Goal: Information Seeking & Learning: Find specific fact

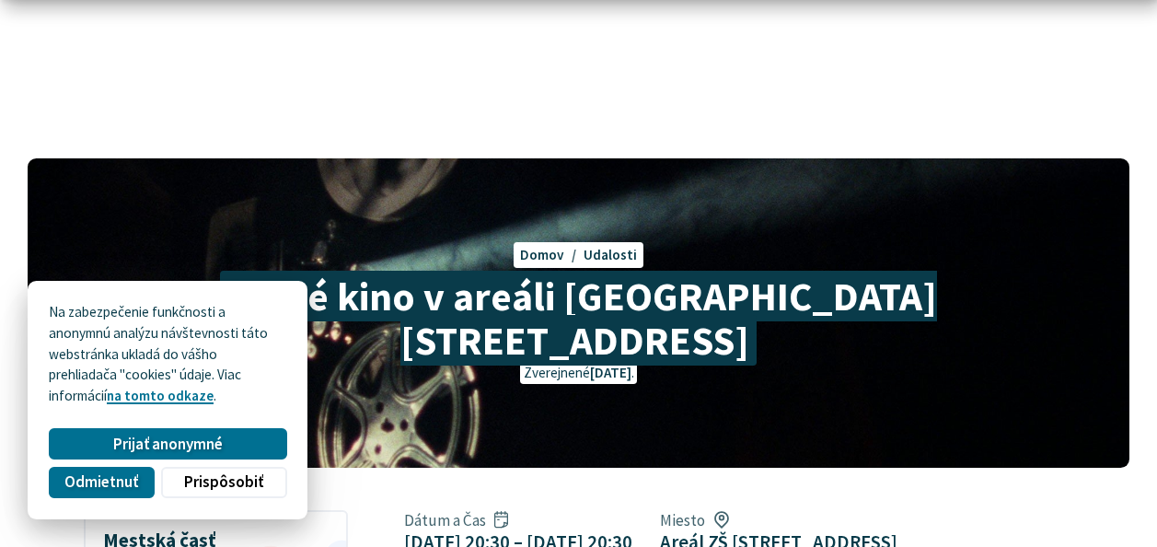
scroll to position [92, 0]
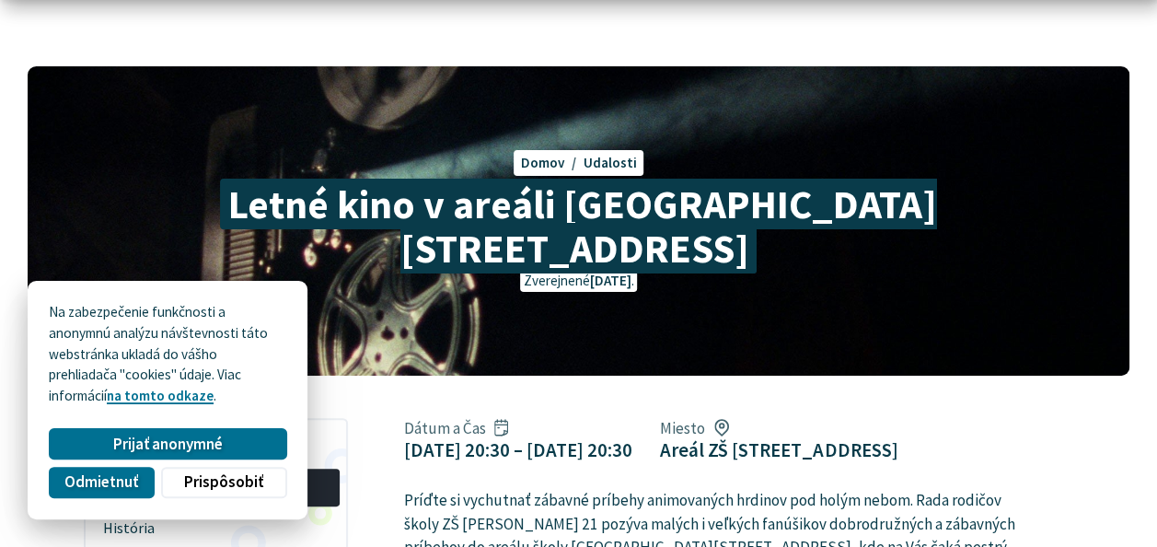
drag, startPoint x: 135, startPoint y: 439, endPoint x: 168, endPoint y: 424, distance: 35.8
click at [135, 439] on span "Prijať anonymné" at bounding box center [168, 444] width 110 height 19
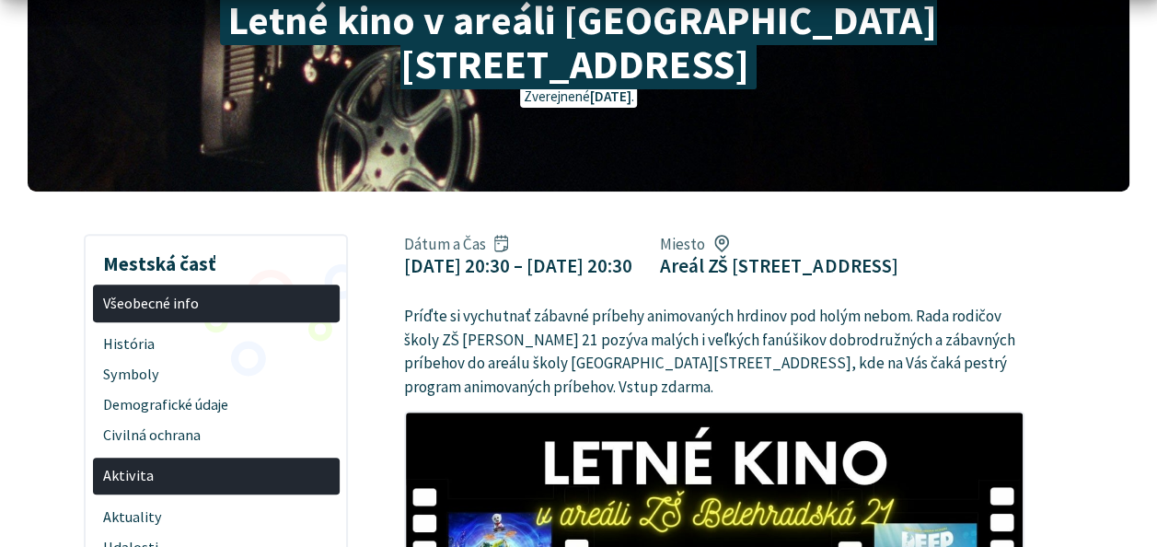
scroll to position [368, 0]
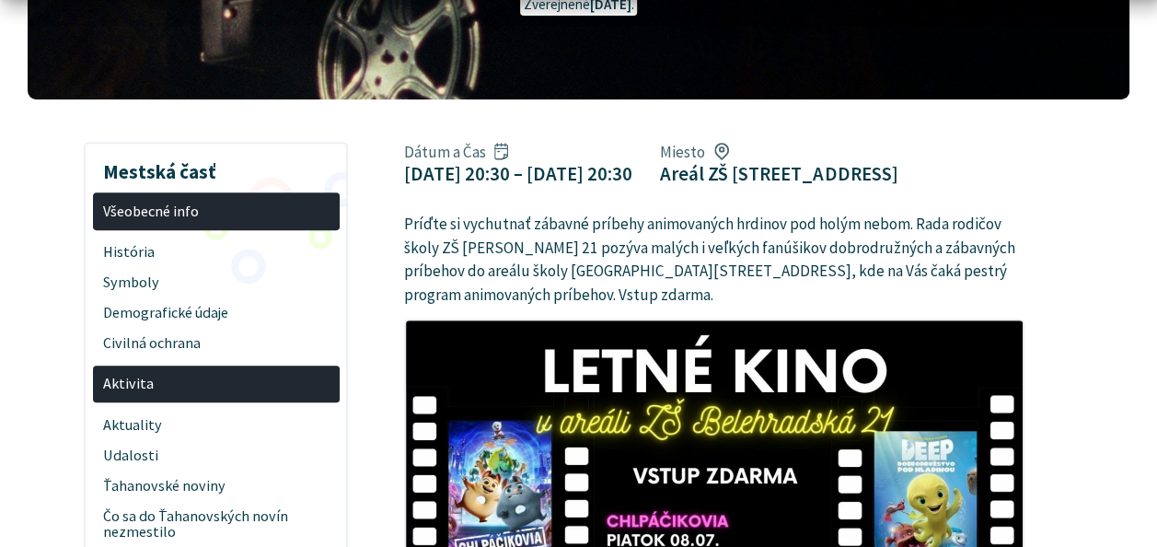
click at [160, 369] on span "Aktivita" at bounding box center [216, 384] width 226 height 30
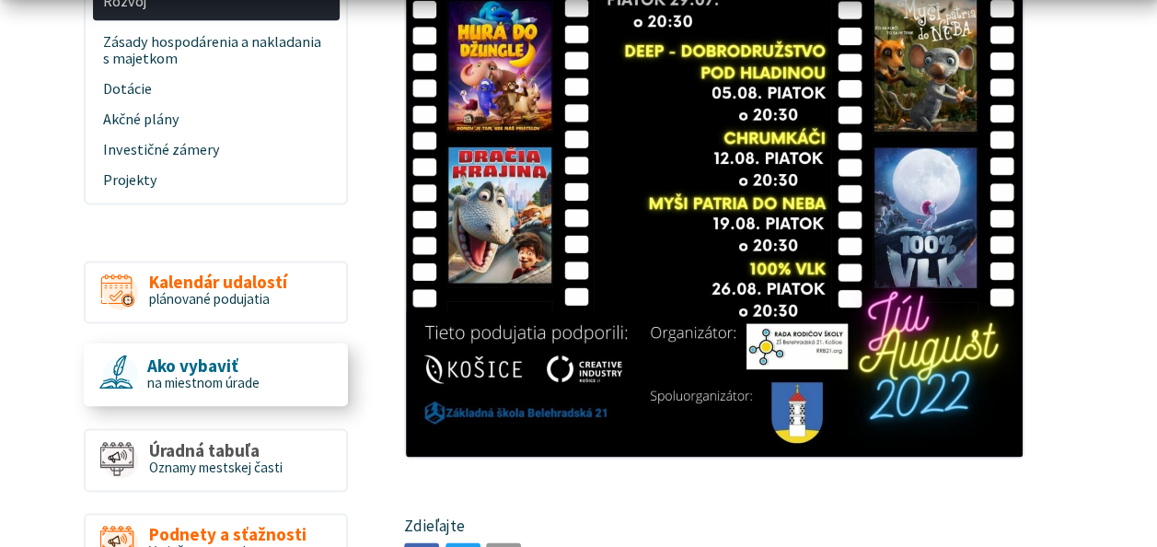
scroll to position [1197, 0]
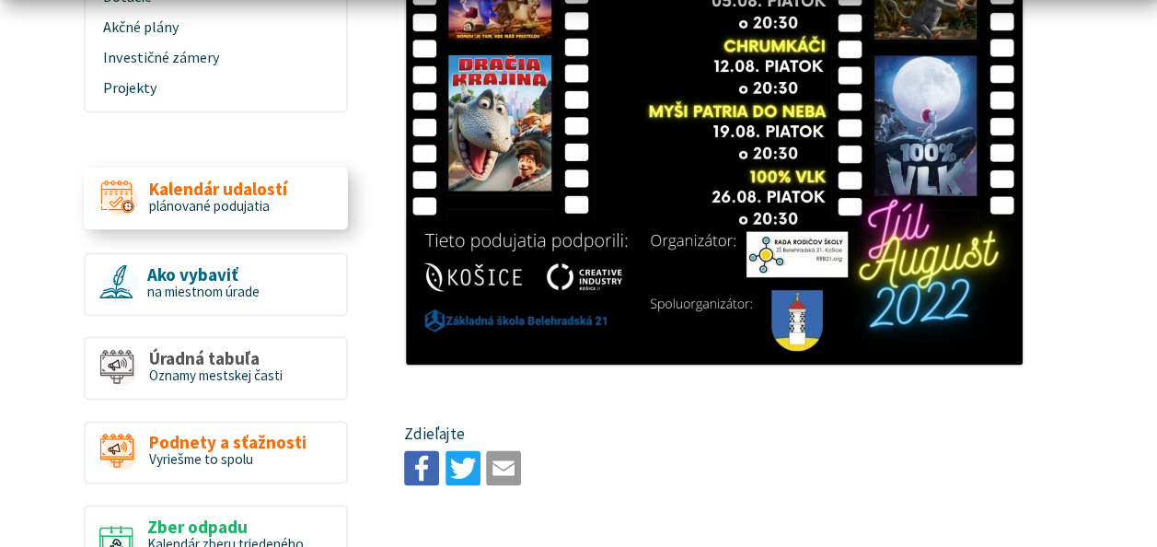
click at [187, 196] on span "plánované podujatia" at bounding box center [209, 204] width 121 height 17
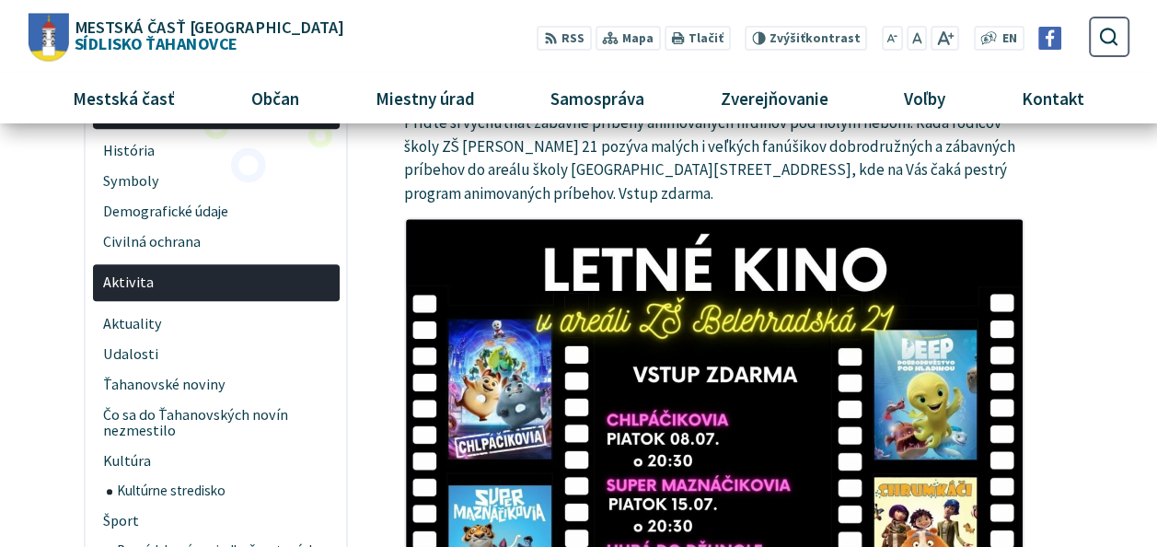
scroll to position [460, 0]
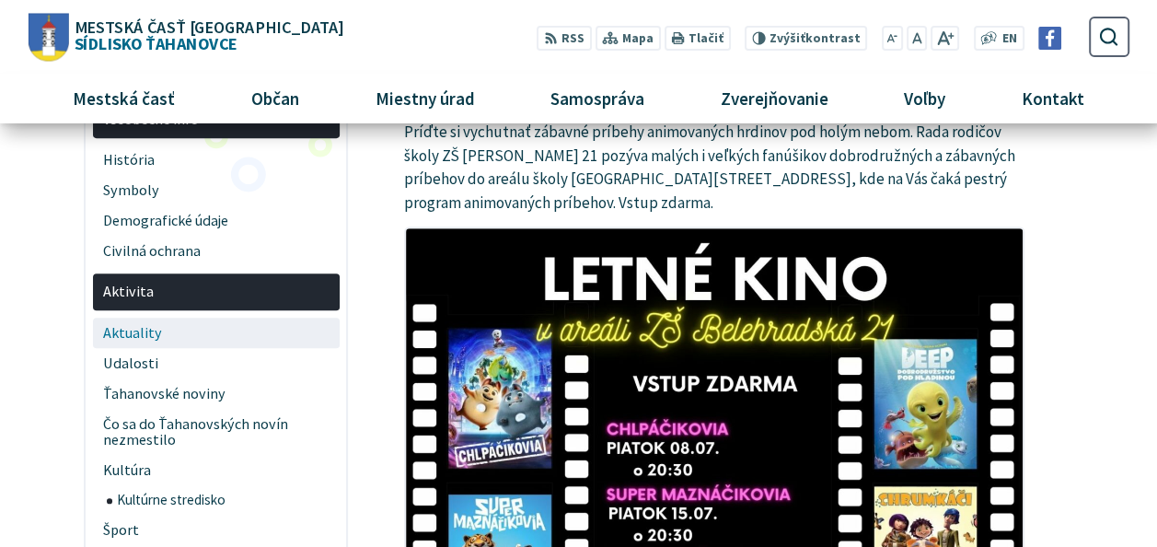
click at [186, 318] on span "Aktuality" at bounding box center [216, 333] width 226 height 30
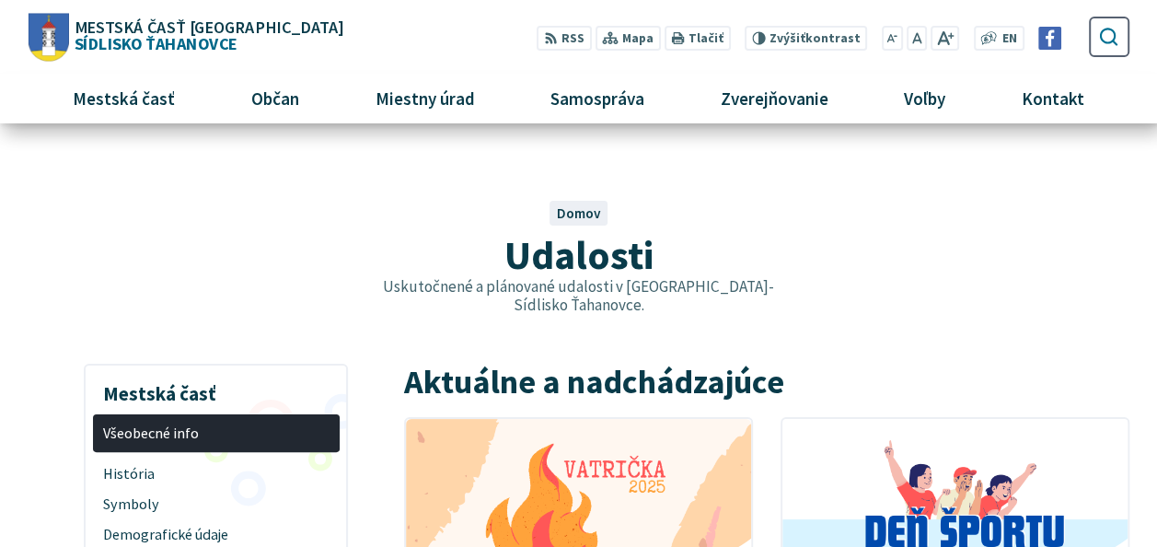
click at [1095, 41] on button "Odoslať vyhľadávací formulár" at bounding box center [1108, 36] width 31 height 31
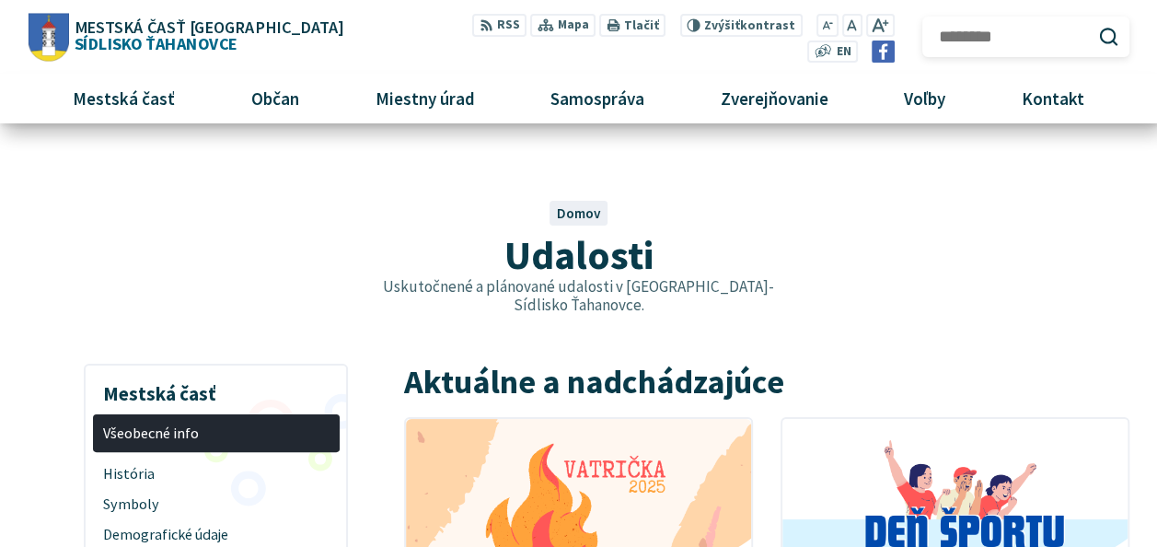
click at [987, 42] on input "Hľadať:" at bounding box center [1026, 37] width 206 height 41
type input "********"
click at [1093, 21] on button "Odoslať vyhľadávací formulár" at bounding box center [1108, 36] width 31 height 31
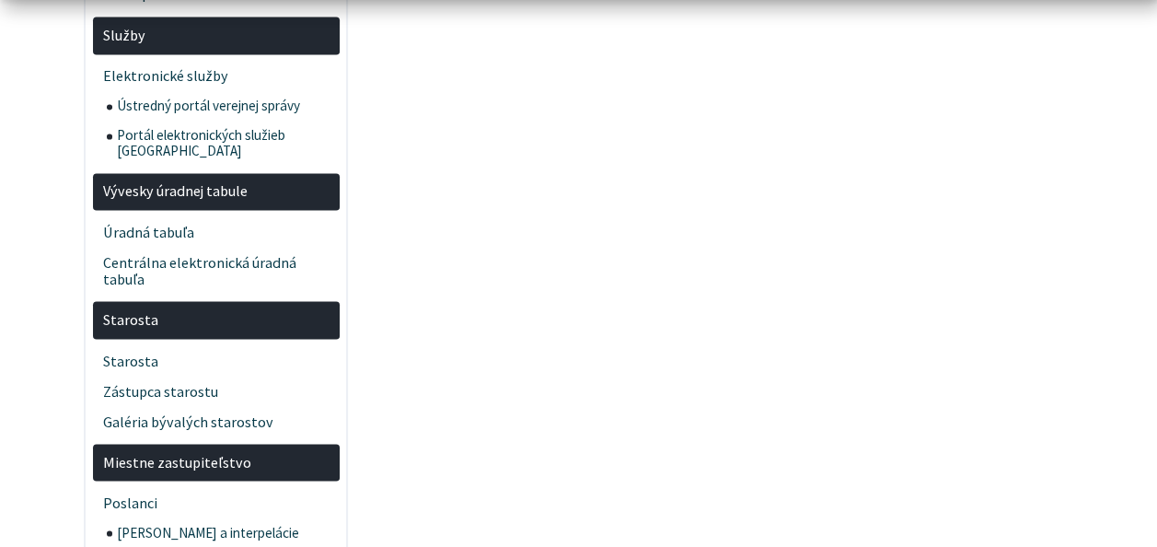
scroll to position [1565, 0]
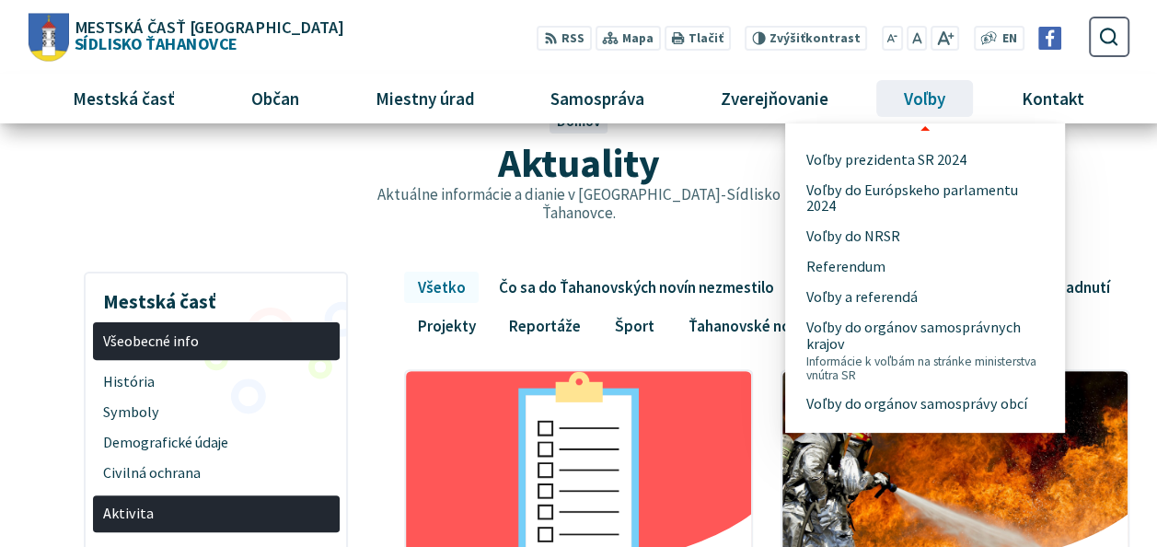
scroll to position [92, 0]
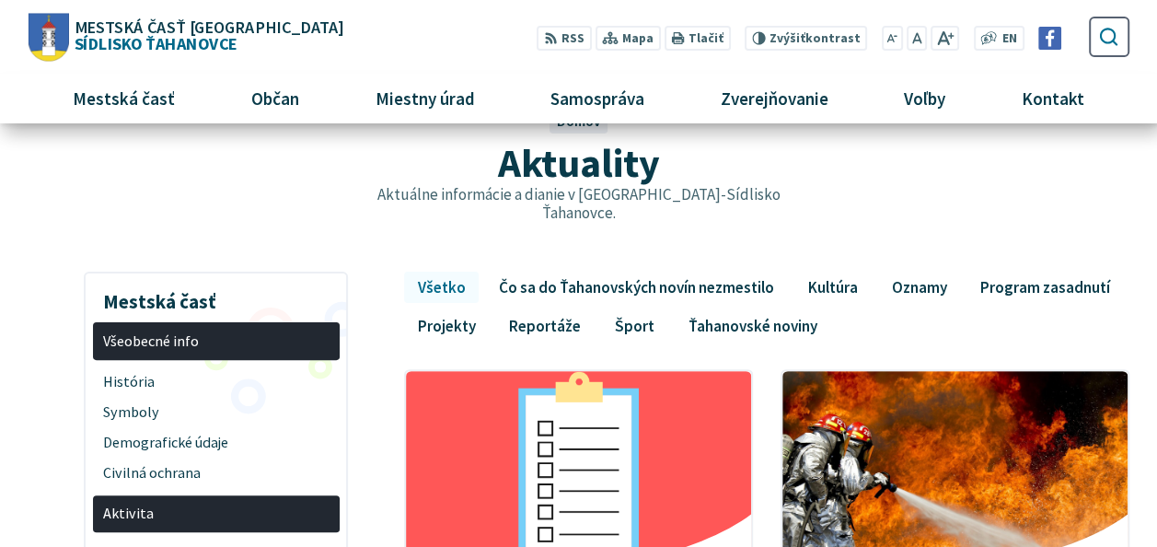
click at [1107, 33] on icon "submit" at bounding box center [1109, 36] width 21 height 21
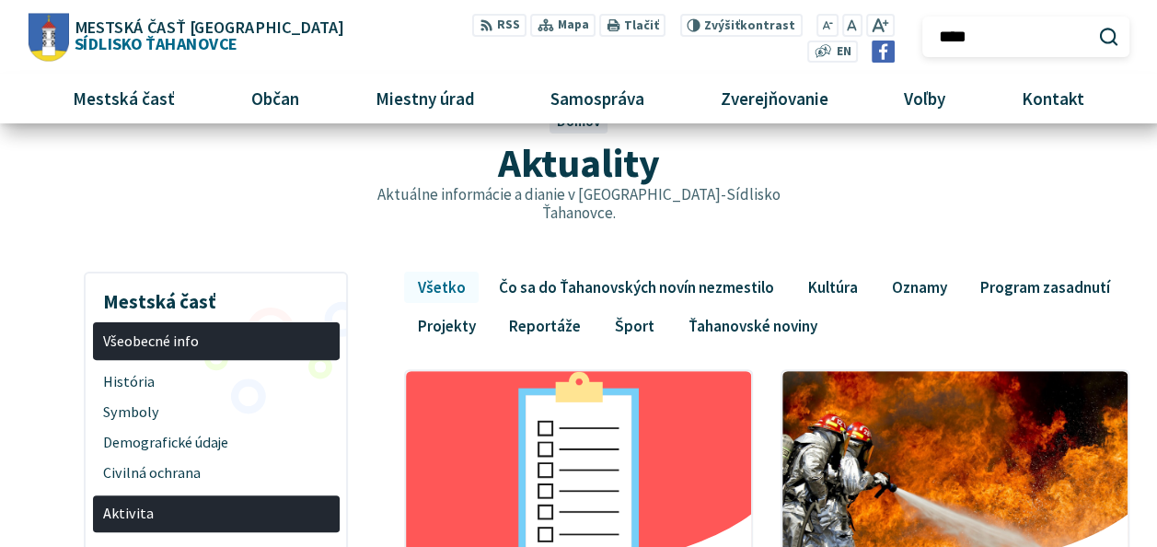
type input "****"
click at [1093, 21] on button "Odoslať vyhľadávací formulár" at bounding box center [1108, 36] width 31 height 31
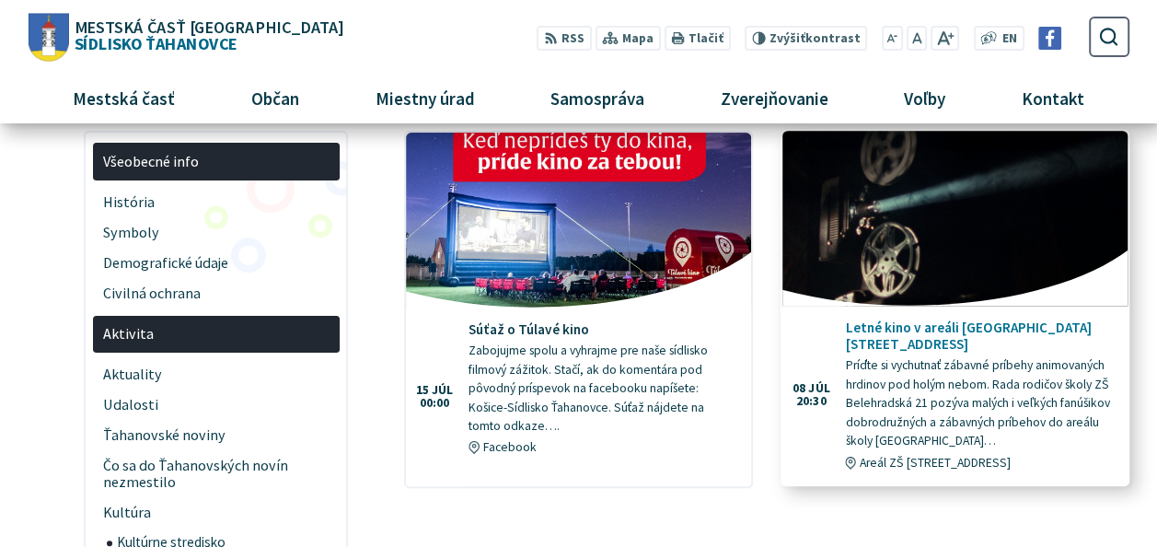
click at [956, 238] on img at bounding box center [955, 219] width 397 height 202
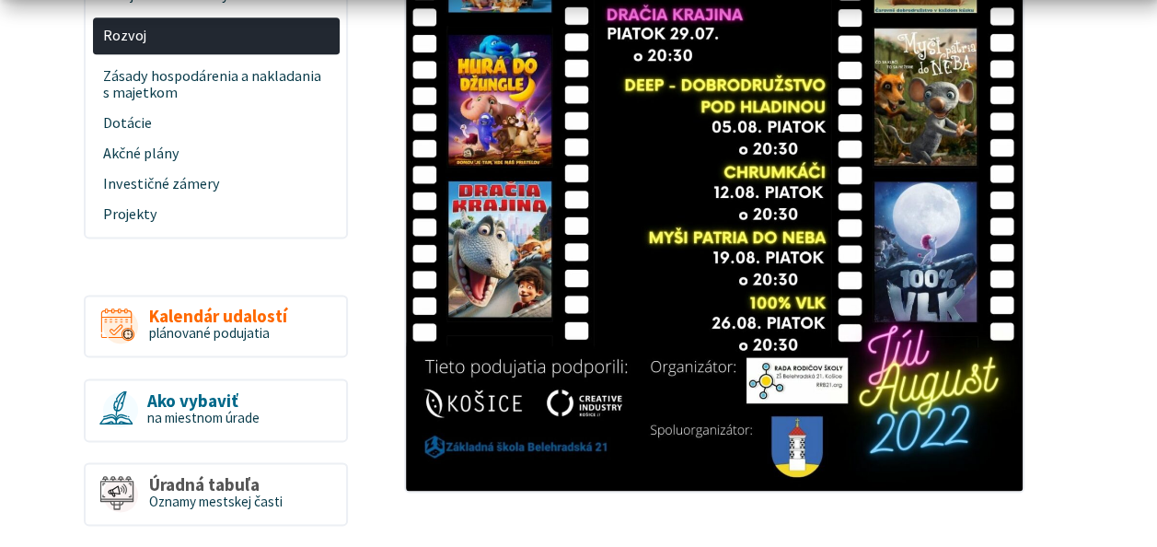
scroll to position [737, 0]
